Goal: Task Accomplishment & Management: Use online tool/utility

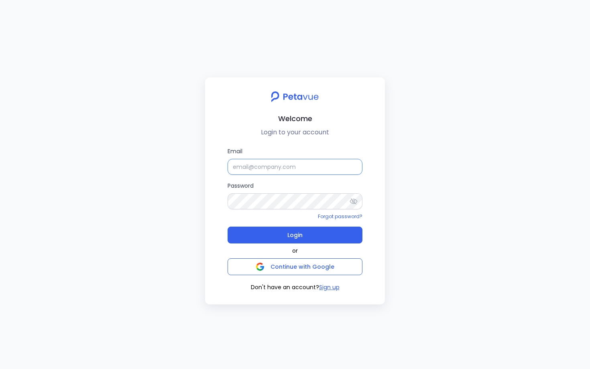
click at [265, 174] on input "Email" at bounding box center [295, 167] width 135 height 16
click at [491, 153] on div "Welcome Login to your account Email Password Forgot password? Login or Continue…" at bounding box center [295, 184] width 590 height 369
click at [243, 165] on input "Email" at bounding box center [295, 167] width 135 height 16
paste input "[EMAIL_ADDRESS][DOMAIN_NAME]"
type input "[EMAIL_ADDRESS][DOMAIN_NAME]"
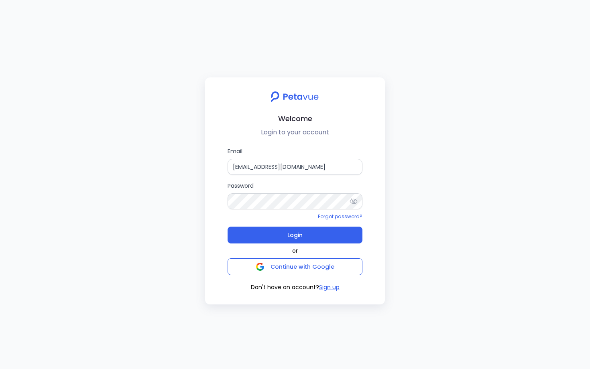
click at [356, 200] on icon at bounding box center [354, 201] width 8 height 8
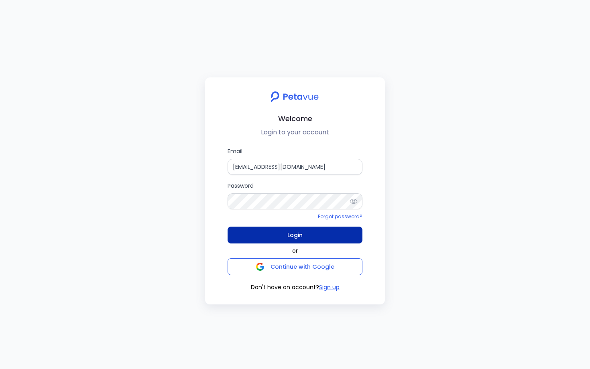
click at [305, 238] on button "Login" at bounding box center [295, 235] width 135 height 17
